Goal: Transaction & Acquisition: Purchase product/service

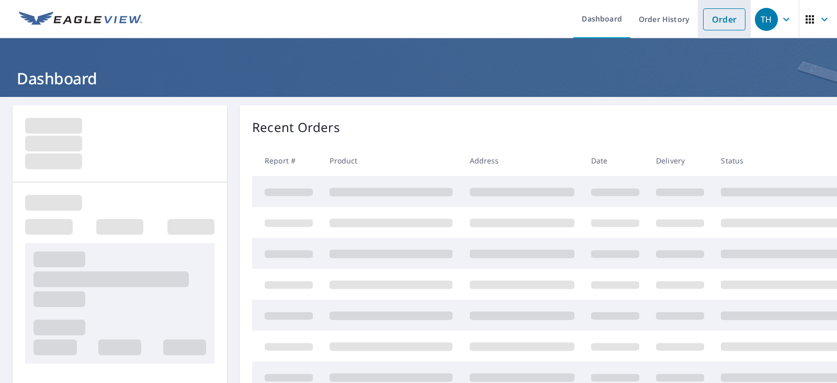
click at [730, 14] on link "Order" at bounding box center [724, 19] width 42 height 22
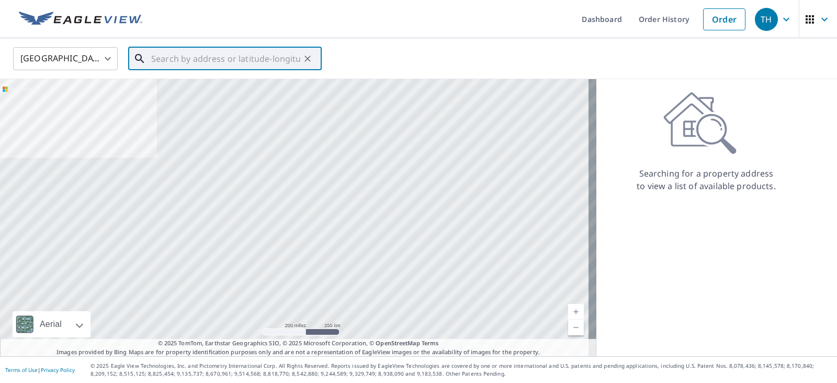
click at [155, 58] on input "text" at bounding box center [225, 58] width 149 height 29
paste input "[STREET_ADDRESS][PERSON_NAME]"
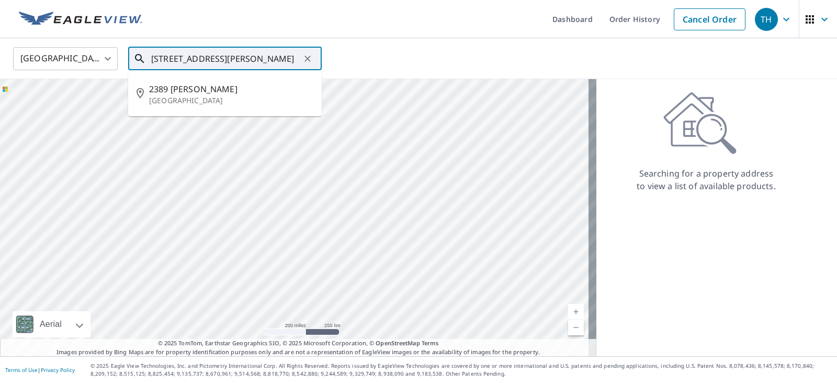
type input "[STREET_ADDRESS][PERSON_NAME]"
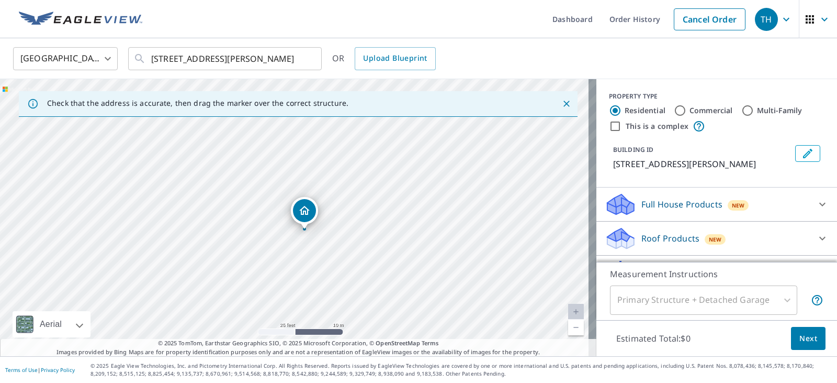
drag, startPoint x: 295, startPoint y: 198, endPoint x: 305, endPoint y: 211, distance: 16.4
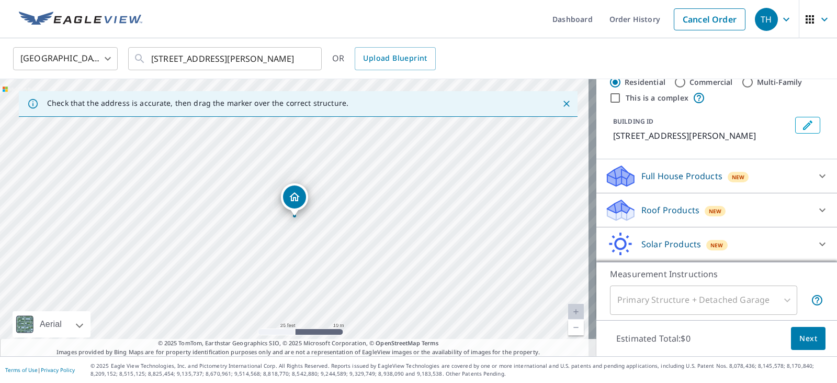
scroll to position [62, 0]
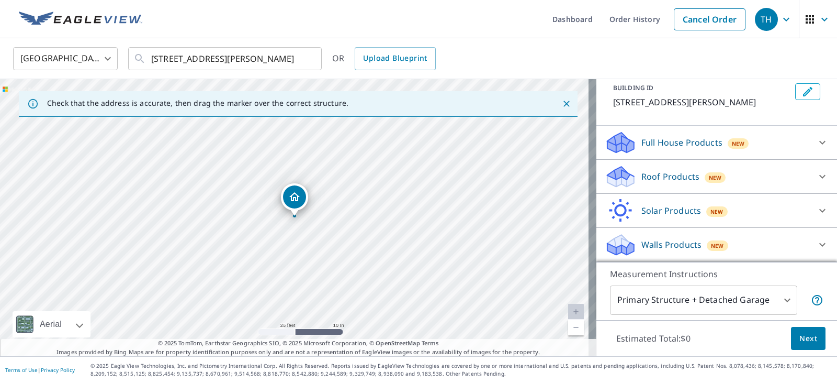
click at [816, 240] on icon at bounding box center [822, 244] width 13 height 13
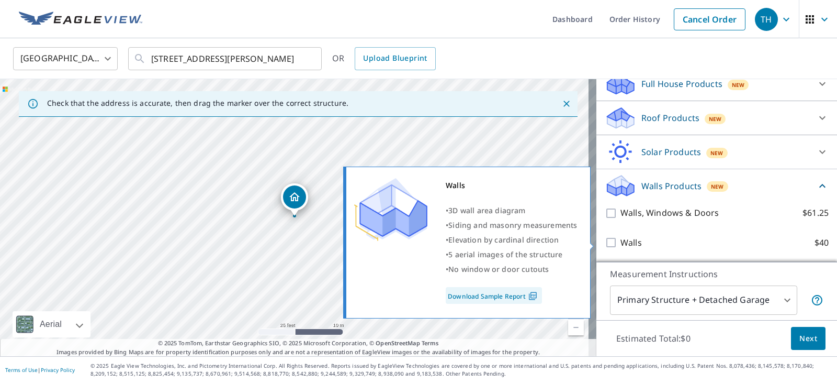
click at [605, 241] on input "Walls $40" at bounding box center [613, 242] width 16 height 13
checkbox input "true"
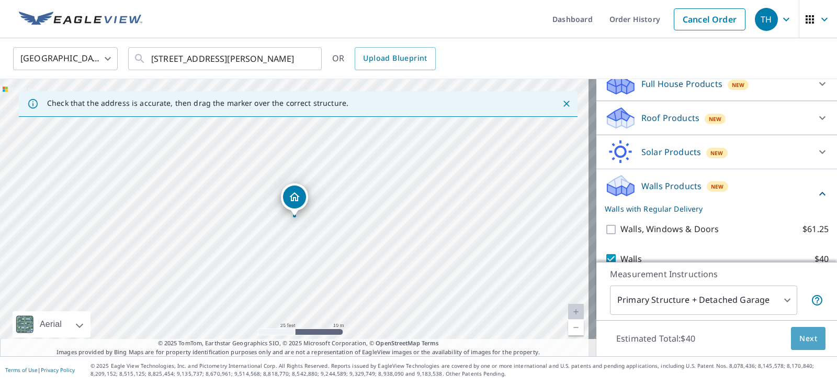
click at [800, 338] on span "Next" at bounding box center [809, 338] width 18 height 13
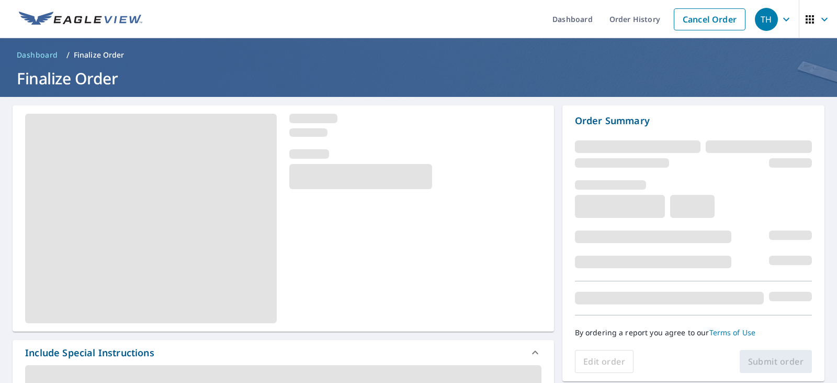
scroll to position [157, 0]
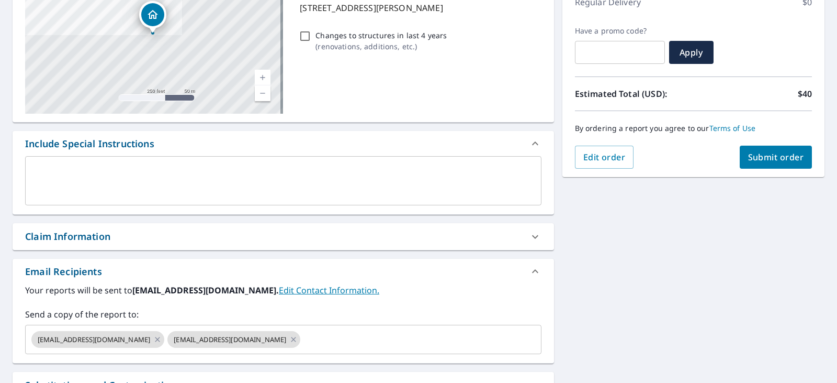
click at [51, 180] on textarea at bounding box center [283, 181] width 502 height 30
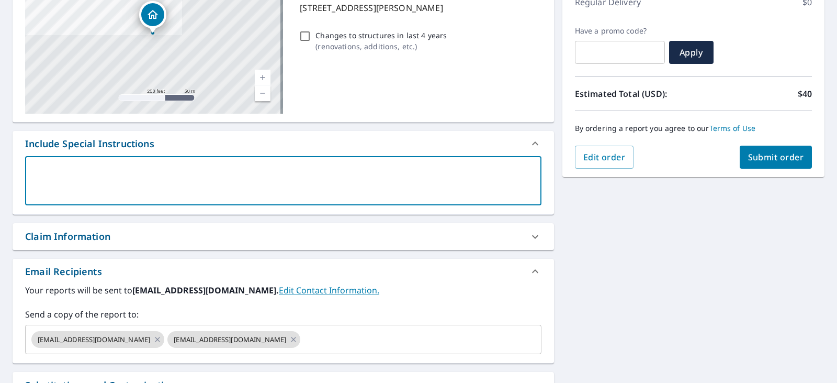
paste textarea "137920"
type textarea "137920"
type textarea "x"
checkbox input "true"
type textarea "137920"
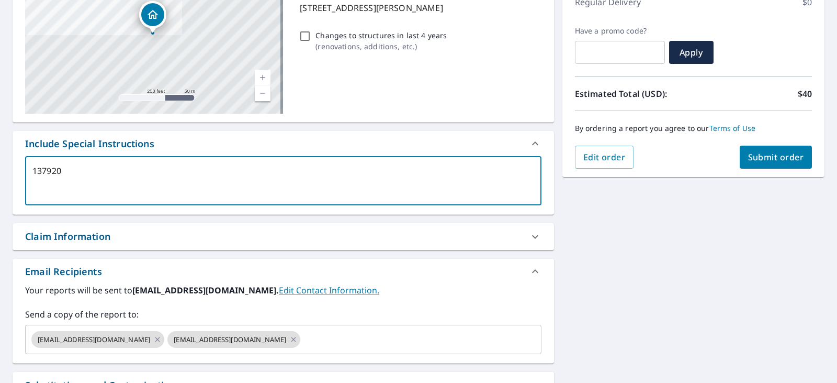
click at [29, 171] on div "137920 x ​" at bounding box center [283, 180] width 517 height 49
type textarea "x"
click at [36, 169] on textarea "137920" at bounding box center [283, 181] width 502 height 30
type textarea "P137920"
type textarea "x"
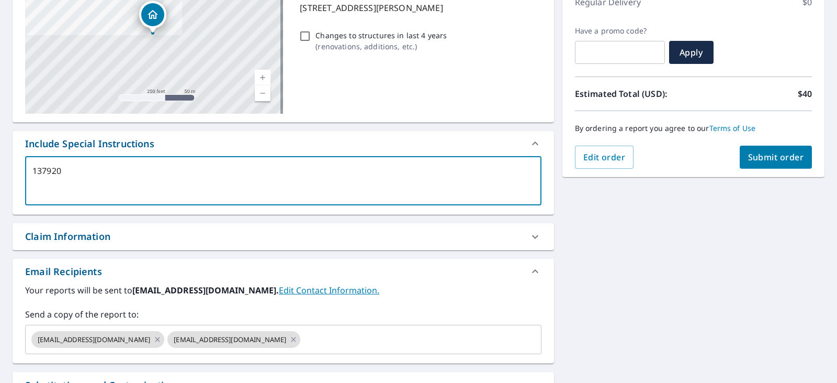
checkbox input "true"
type textarea "Pr137920"
type textarea "x"
checkbox input "true"
type textarea "Pro137920"
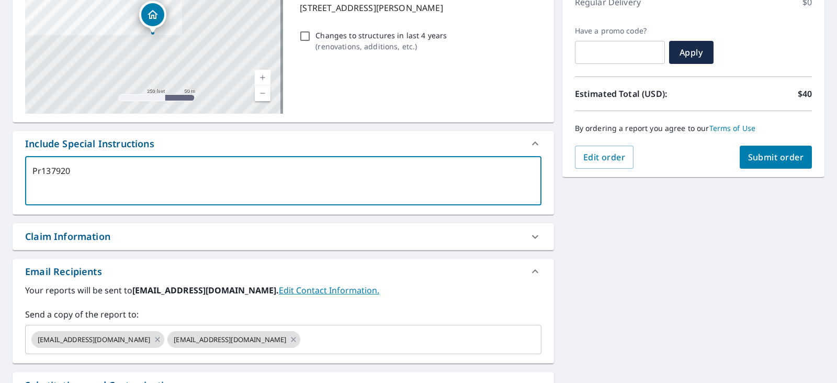
type textarea "x"
checkbox input "true"
type textarea "Pros137920"
type textarea "x"
checkbox input "true"
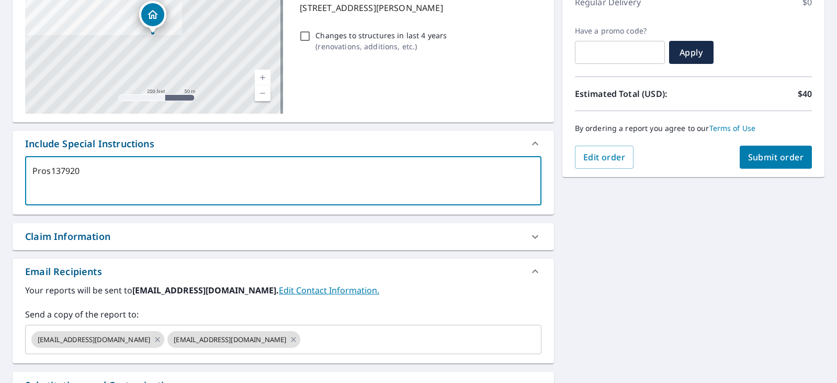
type textarea "Prose137920"
type textarea "x"
checkbox input "true"
type textarea "Prosep137920"
type textarea "x"
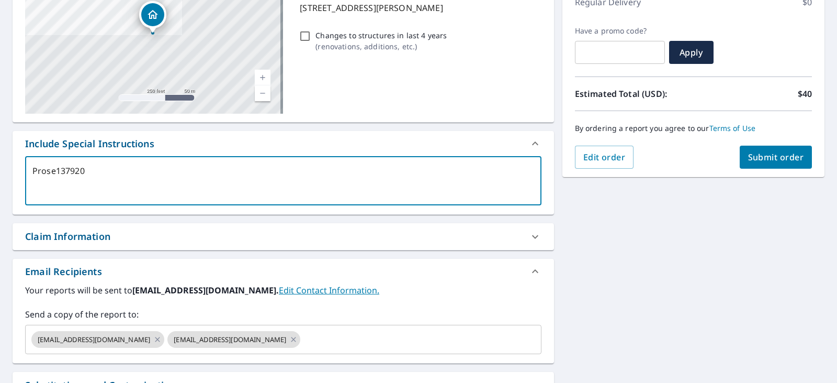
checkbox input "true"
type textarea "Prosepc137920"
type textarea "x"
checkbox input "true"
type textarea "Prosepct137920"
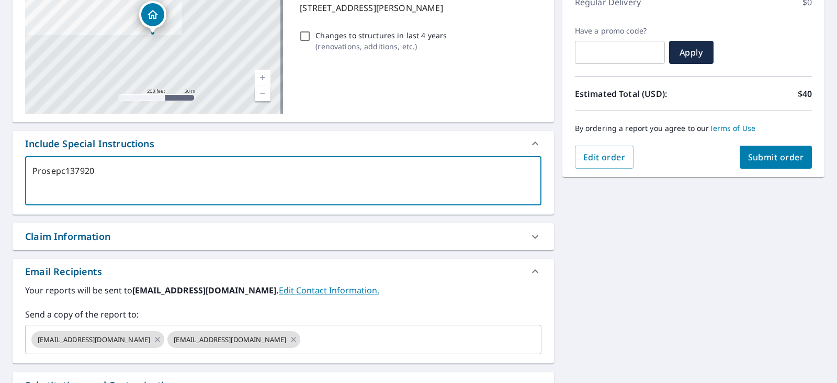
type textarea "x"
checkbox input "true"
type textarea "Prosepct 137920"
type textarea "x"
checkbox input "true"
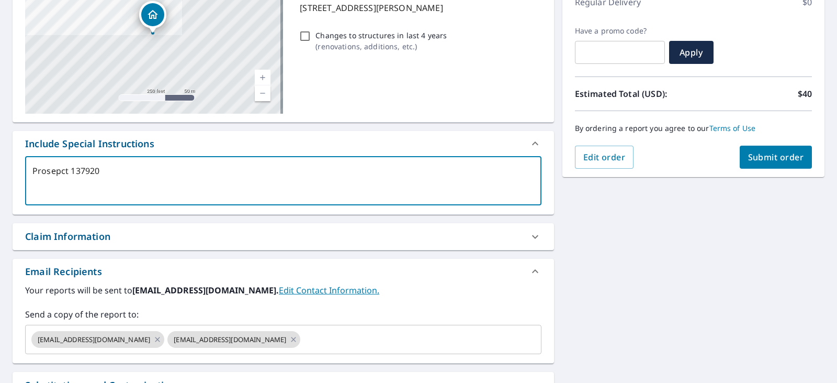
type textarea "Prosepct #137920"
type textarea "x"
checkbox input "true"
click at [54, 173] on textarea "Prosepct #137920" at bounding box center [283, 181] width 502 height 30
type textarea "Prospct #137920"
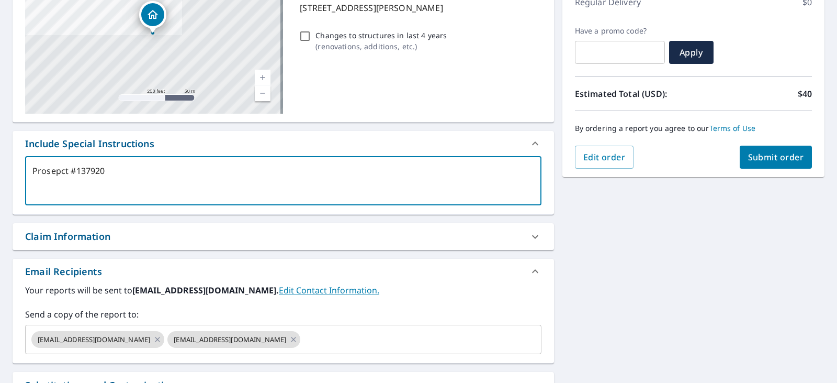
type textarea "x"
checkbox input "true"
type textarea "Prospect #137920"
type textarea "x"
checkbox input "true"
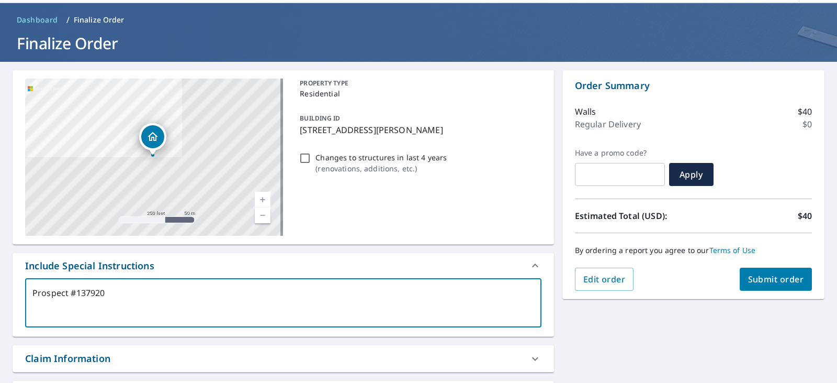
scroll to position [52, 0]
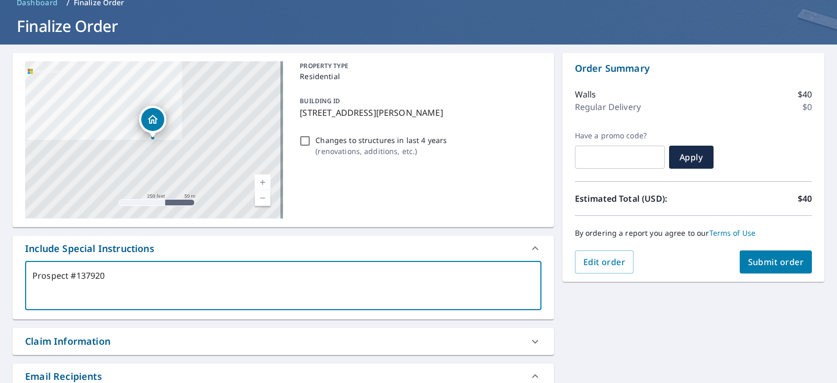
type textarea "Prospect #137920"
click at [766, 260] on span "Submit order" at bounding box center [776, 262] width 56 height 12
type textarea "x"
checkbox input "true"
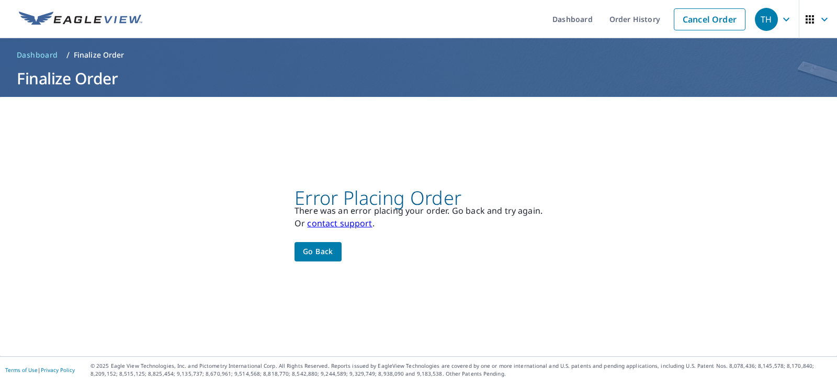
scroll to position [0, 0]
click at [622, 20] on link "Order History" at bounding box center [635, 19] width 68 height 38
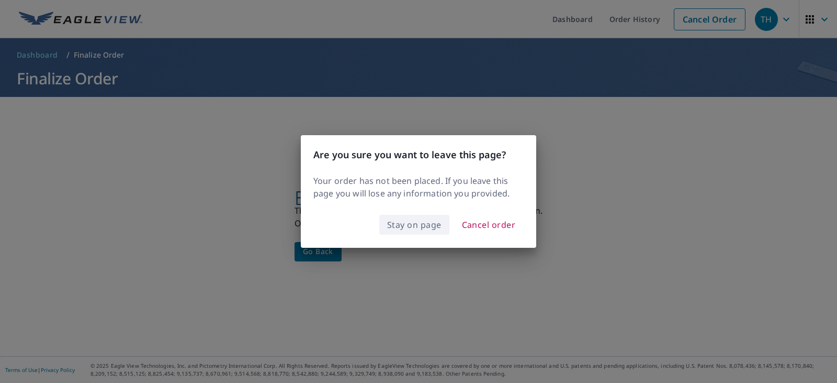
click at [421, 224] on span "Stay on page" at bounding box center [414, 224] width 54 height 15
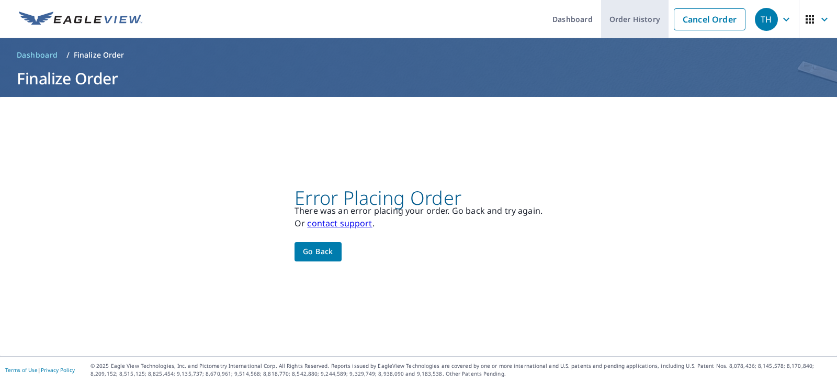
click at [612, 14] on link "Order History" at bounding box center [635, 19] width 68 height 38
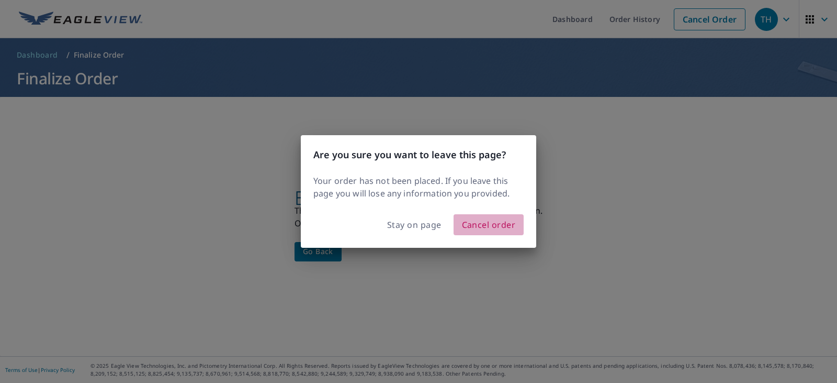
click at [490, 227] on span "Cancel order" at bounding box center [489, 224] width 54 height 15
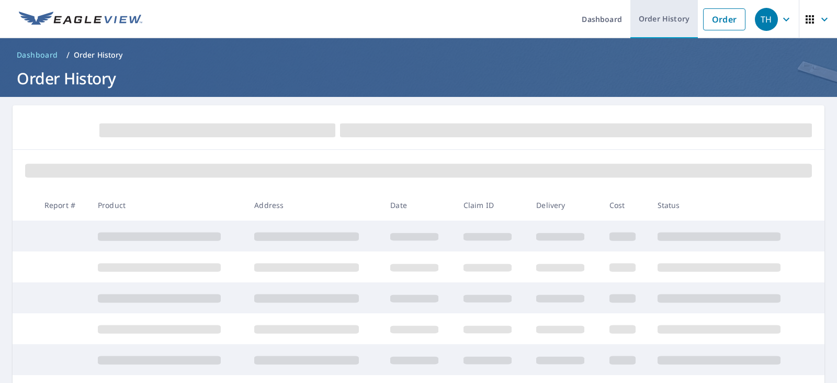
click at [665, 24] on link "Order History" at bounding box center [665, 19] width 68 height 38
click at [658, 20] on link "Order History" at bounding box center [665, 19] width 68 height 38
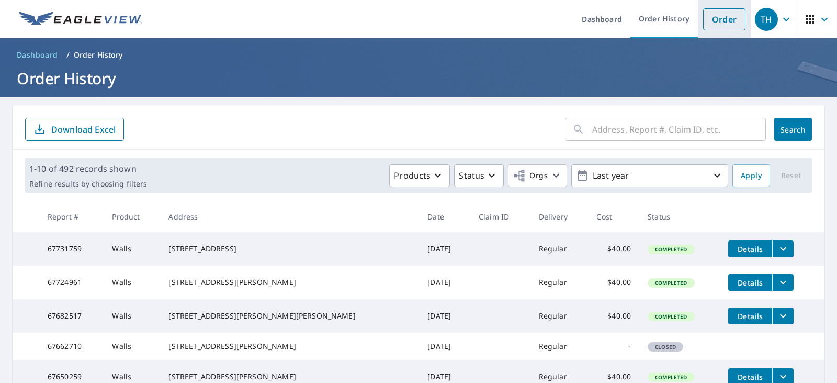
click at [722, 16] on link "Order" at bounding box center [724, 19] width 42 height 22
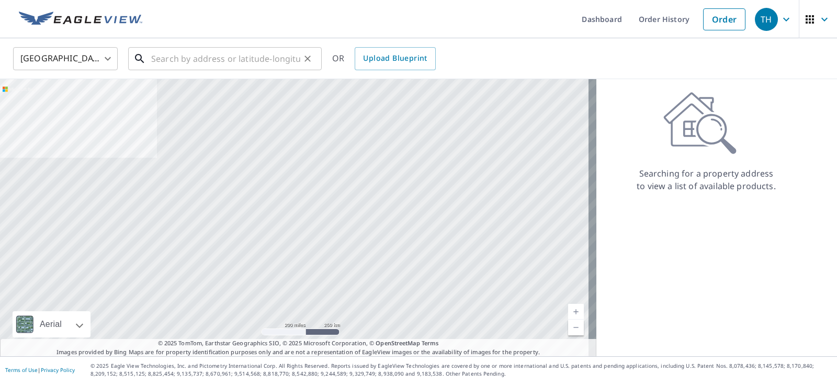
click at [178, 60] on input "text" at bounding box center [225, 58] width 149 height 29
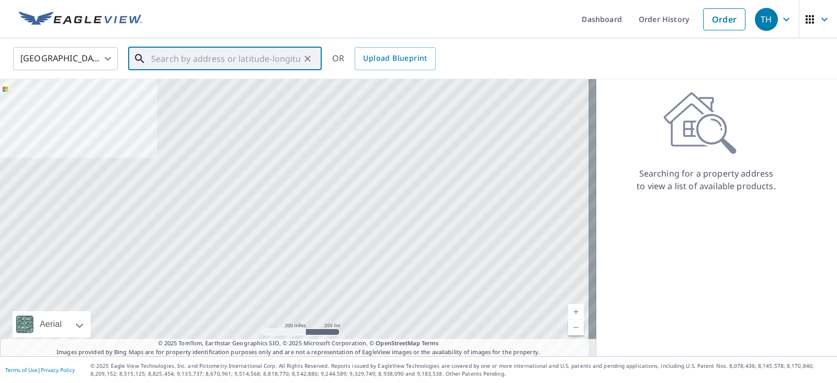
paste input "137920"
type input "137920"
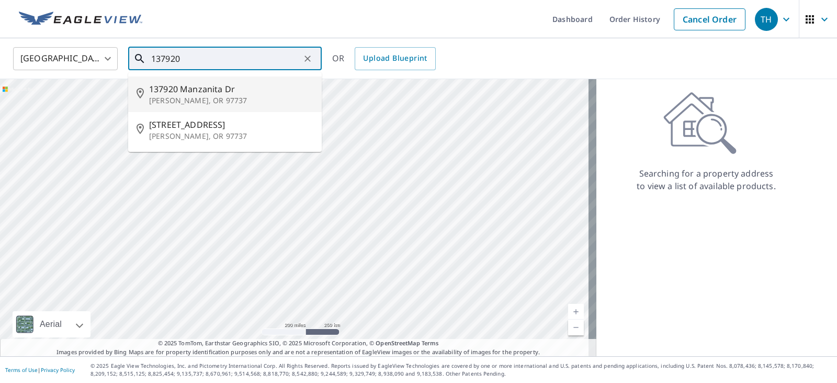
drag, startPoint x: 216, startPoint y: 63, endPoint x: 143, endPoint y: 58, distance: 72.9
click at [143, 58] on div "137920 ​" at bounding box center [225, 58] width 194 height 23
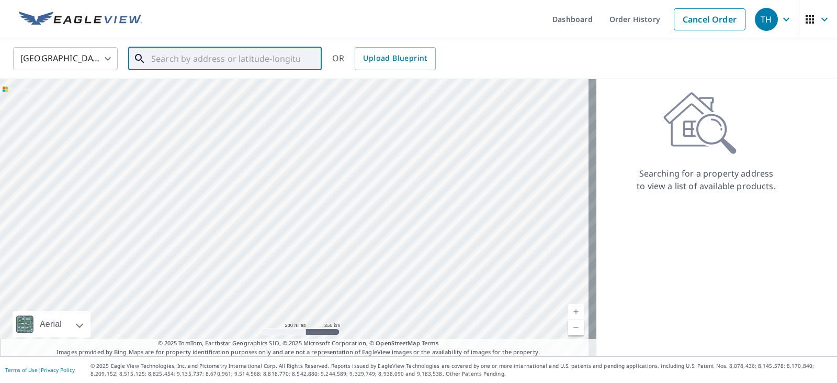
click at [196, 53] on input "text" at bounding box center [225, 58] width 149 height 29
paste input "[STREET_ADDRESS][PERSON_NAME]"
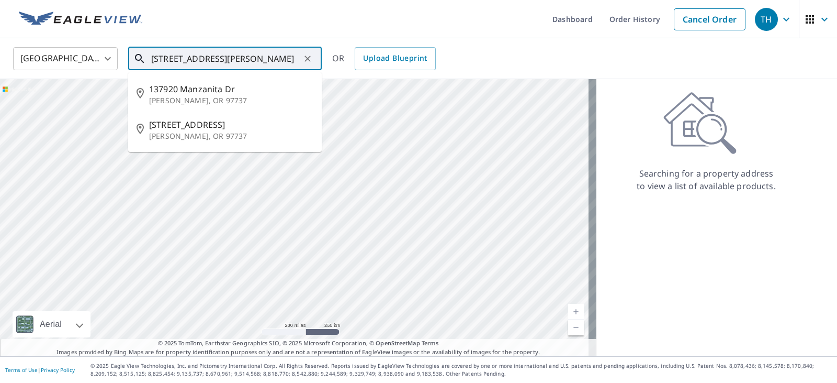
scroll to position [0, 14]
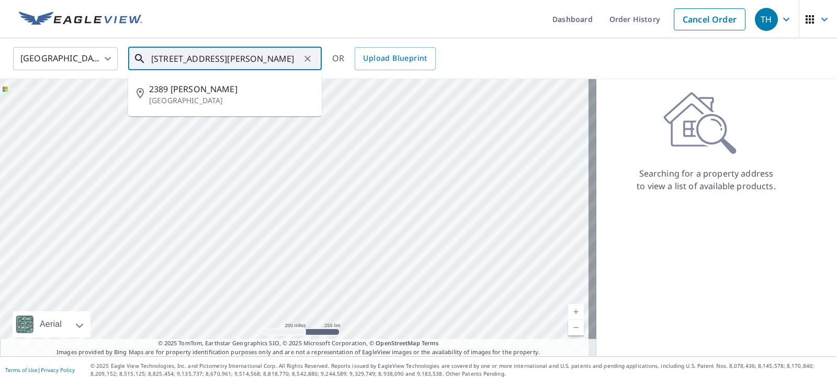
type input "[STREET_ADDRESS][PERSON_NAME]"
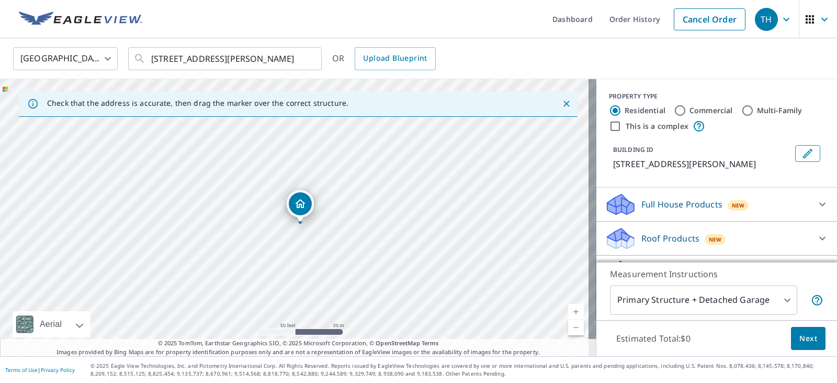
drag, startPoint x: 296, startPoint y: 194, endPoint x: 302, endPoint y: 200, distance: 8.5
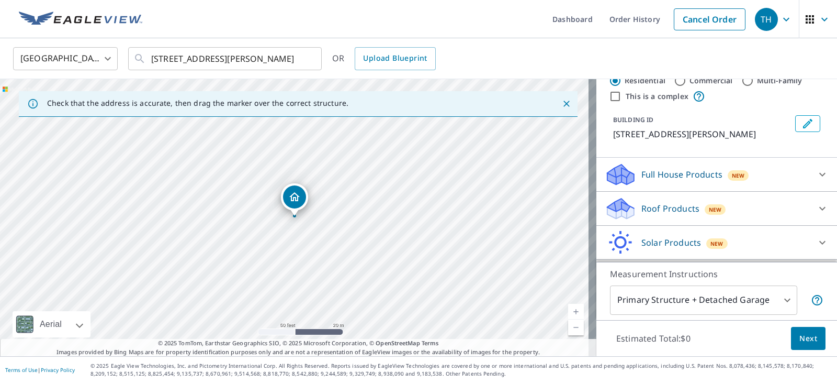
scroll to position [62, 0]
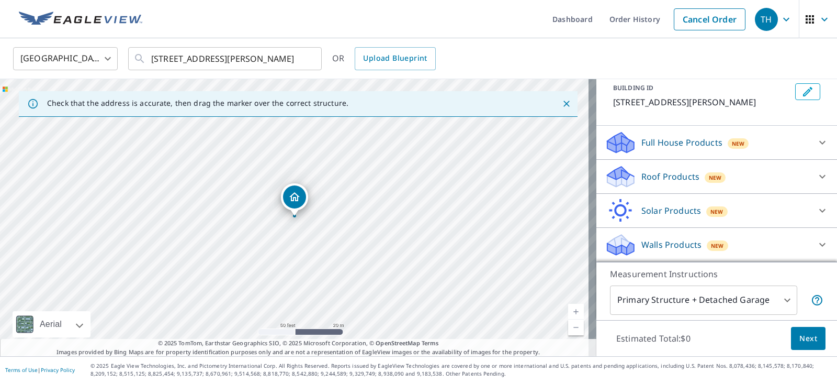
click at [816, 242] on icon at bounding box center [822, 244] width 13 height 13
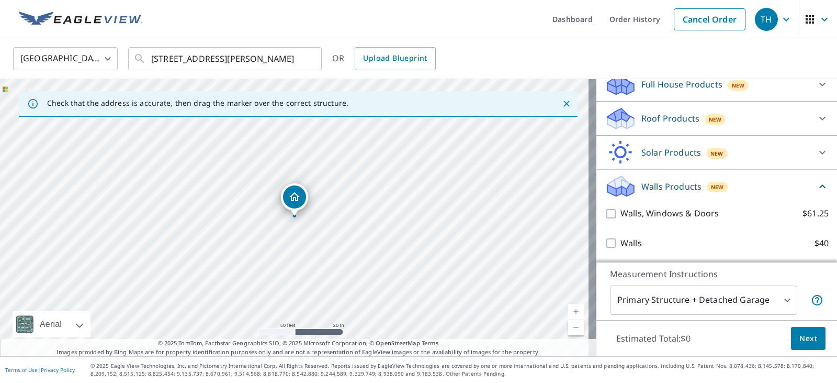
scroll to position [120, 0]
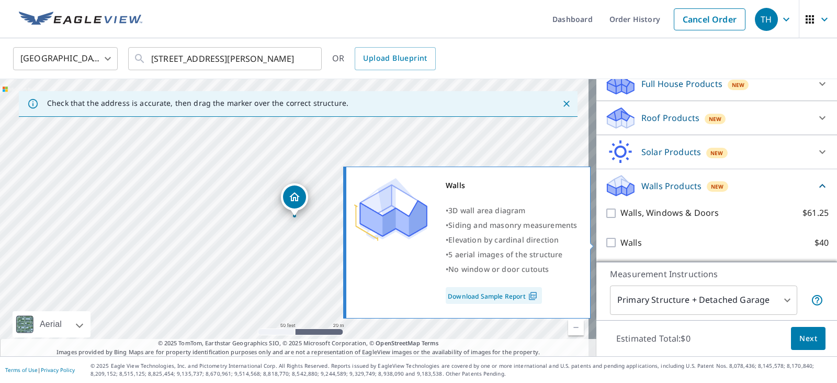
click at [605, 241] on input "Walls $40" at bounding box center [613, 242] width 16 height 13
checkbox input "true"
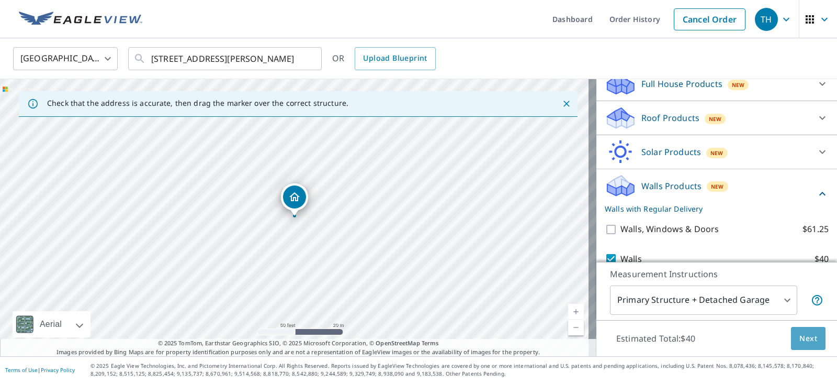
click at [802, 335] on span "Next" at bounding box center [809, 338] width 18 height 13
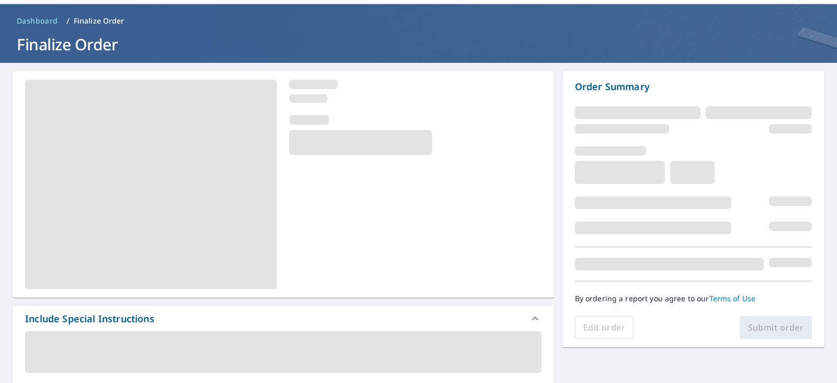
scroll to position [52, 0]
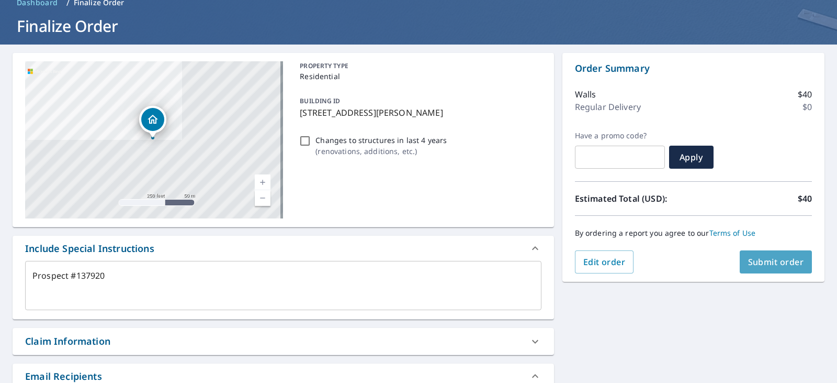
click at [769, 259] on span "Submit order" at bounding box center [776, 262] width 56 height 12
type textarea "x"
checkbox input "true"
